Goal: Information Seeking & Learning: Compare options

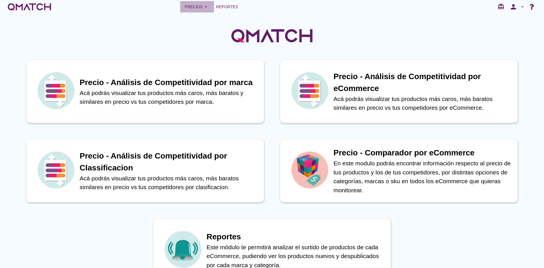
click at [204, 5] on icon "arrow_drop_down" at bounding box center [206, 6] width 7 height 7
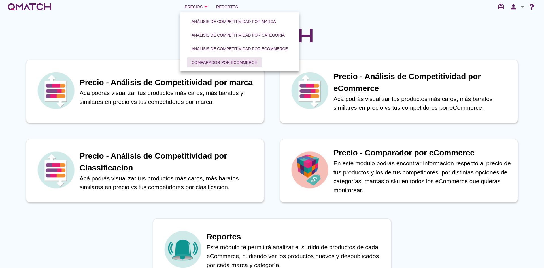
click at [200, 61] on div "Comparador por eCommerce" at bounding box center [225, 63] width 66 height 6
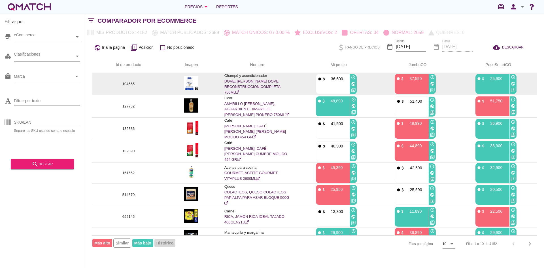
click at [232, 80] on link "DOVE, SHAMPOO DOVE RECONSTRUCCION COMPLETA 750ML" at bounding box center [253, 86] width 56 height 15
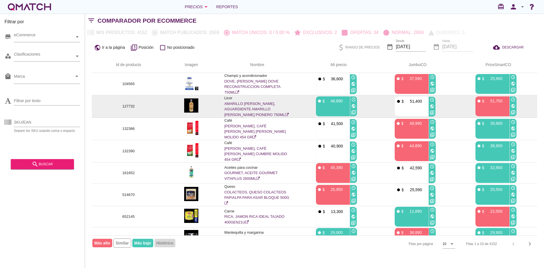
click at [242, 109] on link "AMARILLO DE MANZANARES, AGUARDIENTE AMARILLO DE MANZANARES PIONERO 750ML" at bounding box center [257, 109] width 64 height 15
click at [245, 111] on link "AMARILLO DE MANZANARES, AGUARDIENTE AMARILLO DE MANZANARES PIONERO 750ML" at bounding box center [257, 109] width 64 height 15
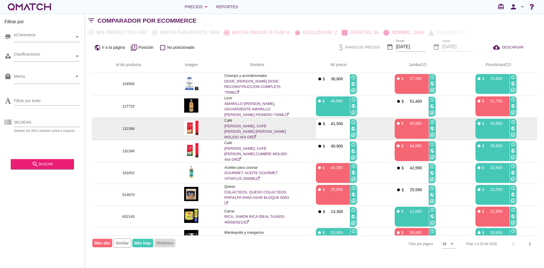
click at [242, 128] on link "JUAN VALDEZ, CAFÉ JUAN VALDEZ COLINA MOLIDO 454 GR" at bounding box center [256, 131] width 62 height 15
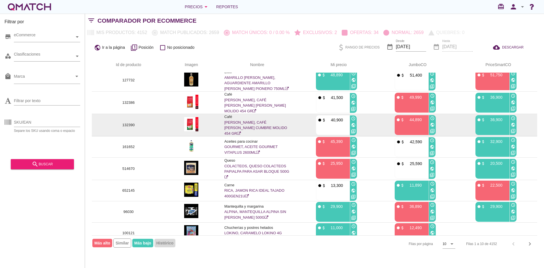
scroll to position [28, 0]
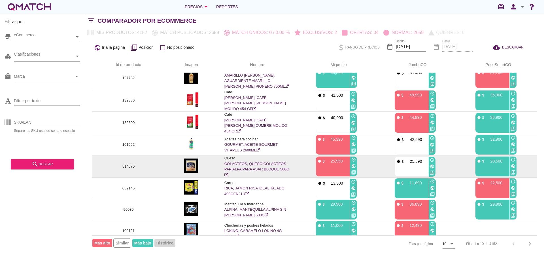
click at [238, 162] on link "COLACTEOS, QUESO COLACTEOS PAPIALPA PARA ASAR BLOQUE 500G" at bounding box center [257, 169] width 65 height 15
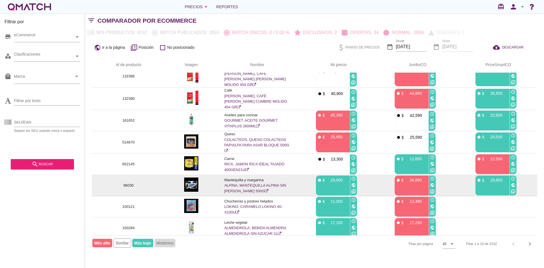
scroll to position [53, 0]
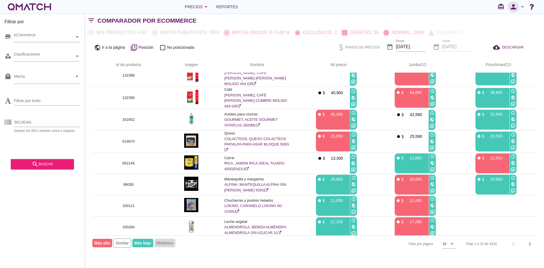
click at [516, 9] on icon "person" at bounding box center [513, 7] width 11 height 8
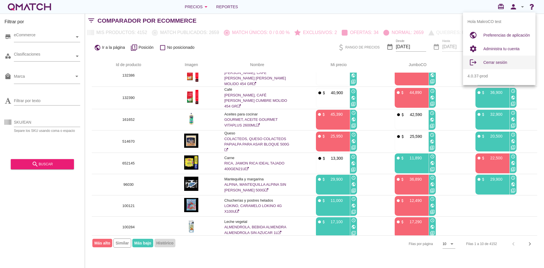
click at [489, 62] on span "Cerrar sesión" at bounding box center [496, 62] width 24 height 5
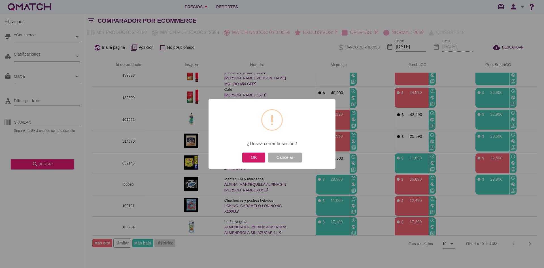
click at [258, 154] on button "OK" at bounding box center [253, 158] width 23 height 10
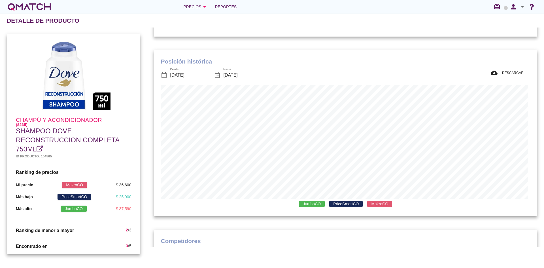
scroll to position [198, 0]
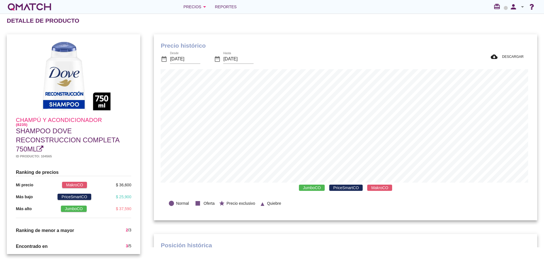
scroll to position [166, 381]
click at [199, 6] on div "Precios arrow_drop_down" at bounding box center [195, 6] width 25 height 7
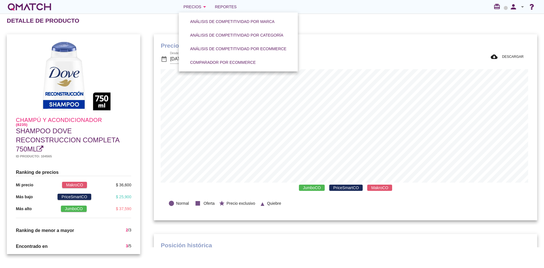
drag, startPoint x: 119, startPoint y: 18, endPoint x: 99, endPoint y: 0, distance: 26.7
click at [118, 17] on div "Detalle de producto" at bounding box center [276, 21] width 538 height 14
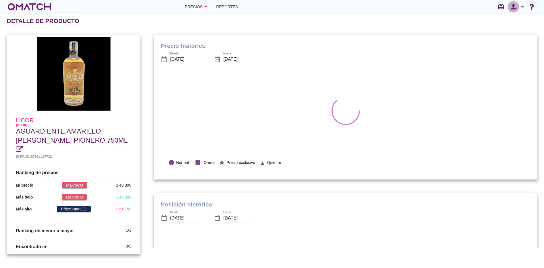
click at [517, 4] on icon "person" at bounding box center [513, 7] width 11 height 8
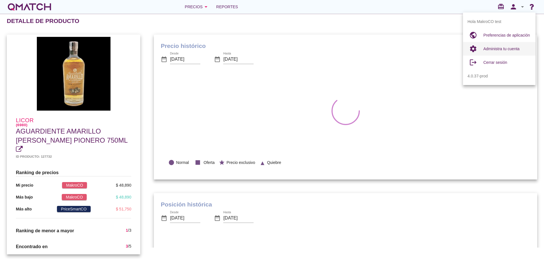
click at [494, 49] on span "Administra tu cuenta" at bounding box center [502, 49] width 36 height 5
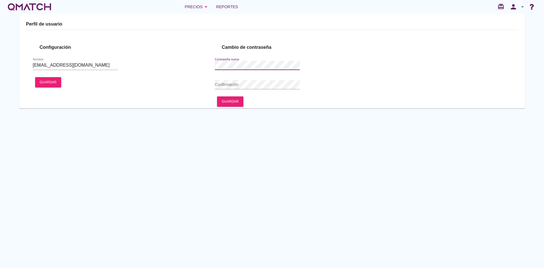
type input "MakroCO test"
click at [515, 9] on icon "person" at bounding box center [513, 7] width 11 height 8
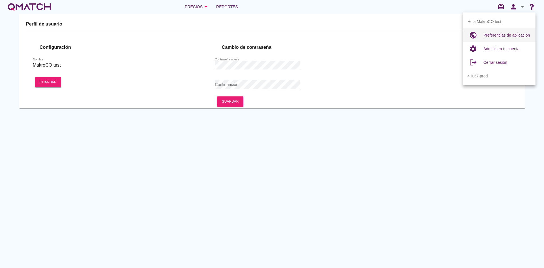
click at [499, 36] on span "Preferencias de aplicación" at bounding box center [507, 35] width 47 height 5
radio input "true"
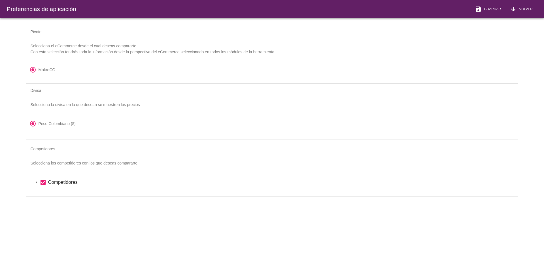
click at [35, 182] on icon "arrow_drop_down" at bounding box center [36, 182] width 7 height 7
click at [44, 195] on icon "arrow_drop_down" at bounding box center [43, 192] width 7 height 7
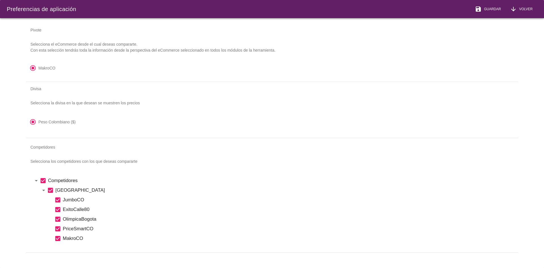
scroll to position [6, 0]
click at [523, 11] on span "Volver" at bounding box center [525, 9] width 16 height 5
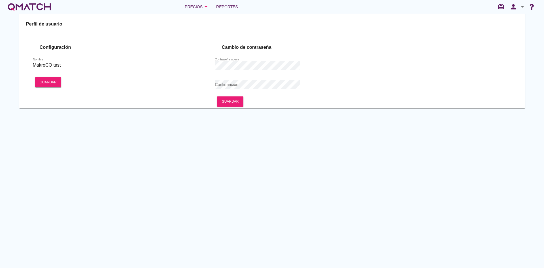
click at [33, 5] on div "white-qmatch-logo" at bounding box center [29, 6] width 45 height 11
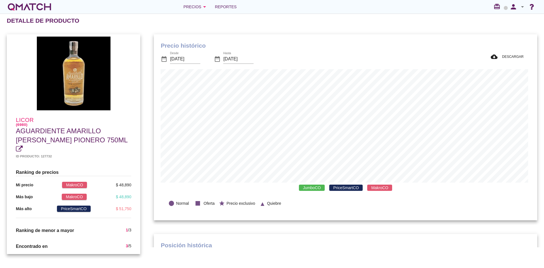
scroll to position [166, 381]
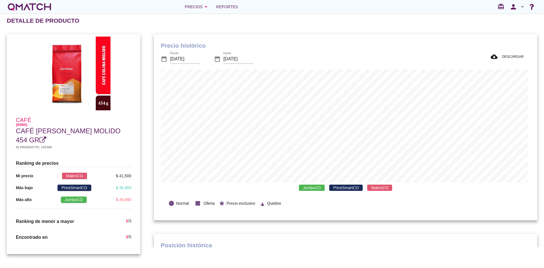
scroll to position [166, 381]
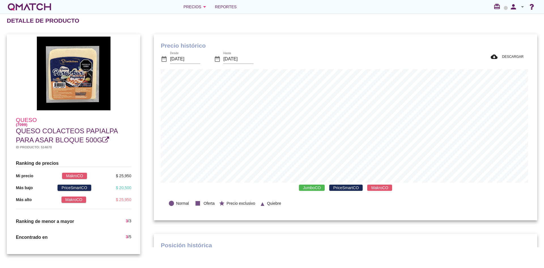
scroll to position [166, 381]
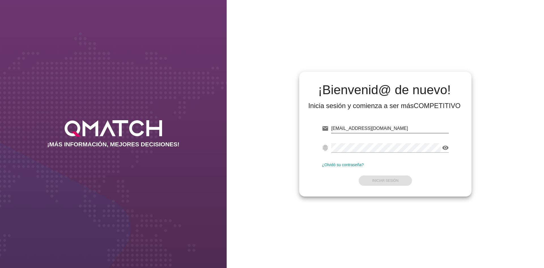
click at [365, 129] on input "test@test.makro.com.co" at bounding box center [390, 128] width 118 height 9
click at [361, 129] on input "test@test.makro.com.co" at bounding box center [390, 128] width 118 height 9
drag, startPoint x: 361, startPoint y: 129, endPoint x: 392, endPoint y: 128, distance: 31.2
click at [392, 128] on input "test@test.makro.com.co" at bounding box center [390, 128] width 118 height 9
type input "test@test.cencosud.cl"
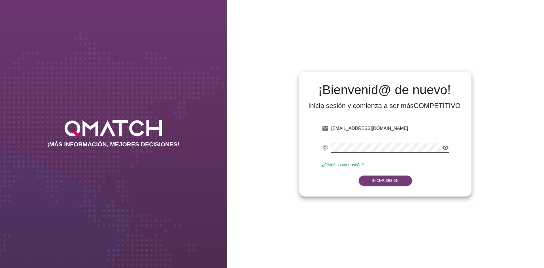
click at [397, 184] on button "Iniciar Sesión" at bounding box center [386, 181] width 54 height 10
